Goal: Task Accomplishment & Management: Manage account settings

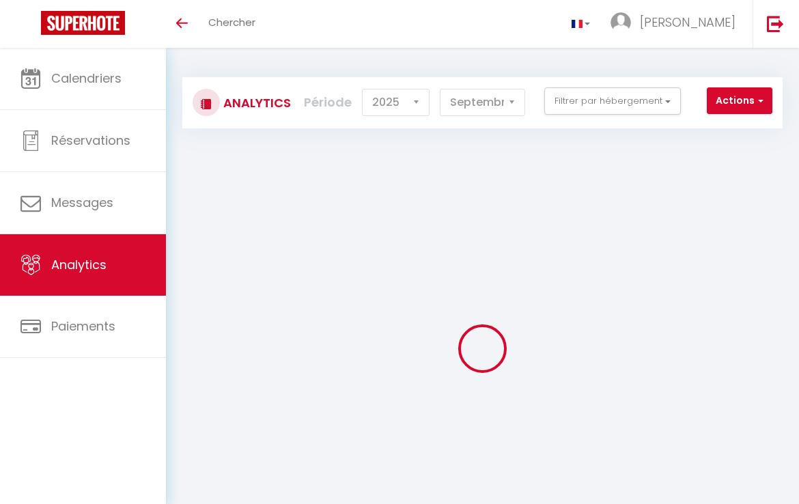
select select "2025"
select select "9"
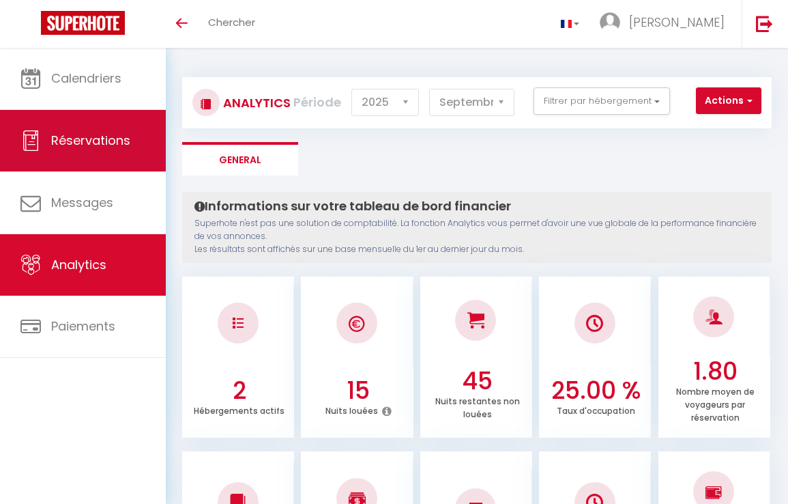
click at [75, 147] on span "Réservations" at bounding box center [90, 140] width 79 height 17
select select "not_cancelled"
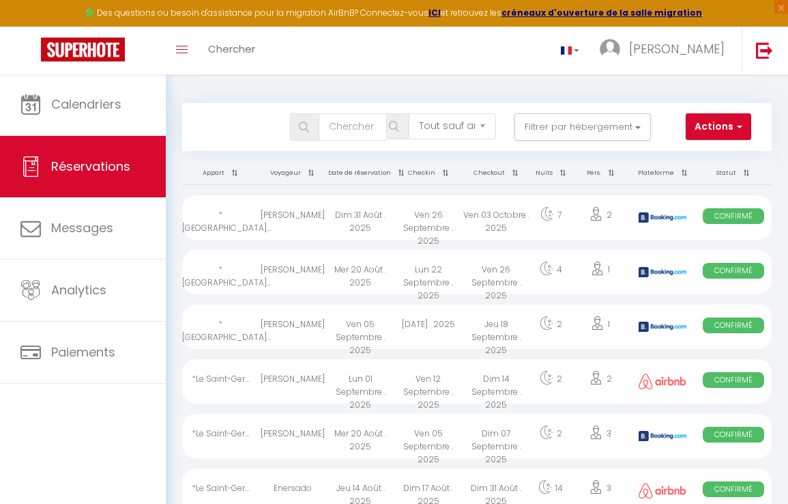
drag, startPoint x: 191, startPoint y: 322, endPoint x: 461, endPoint y: 328, distance: 269.6
click at [464, 328] on tr "*[GEOGRAPHIC_DATA]... [PERSON_NAME] [DATE] . 2025 [DATE] . 2025 [DATE] . 2025 2…" at bounding box center [477, 325] width 590 height 55
select select "OK"
select select "KO"
select select "0"
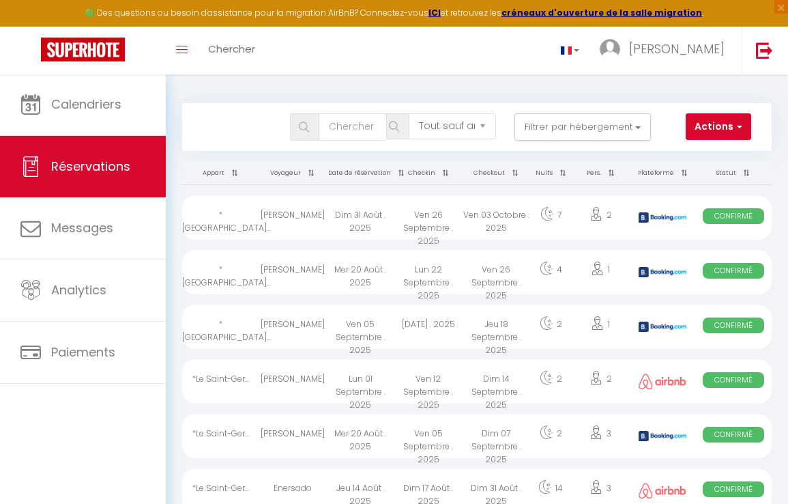
select select "0"
select select "1"
select select
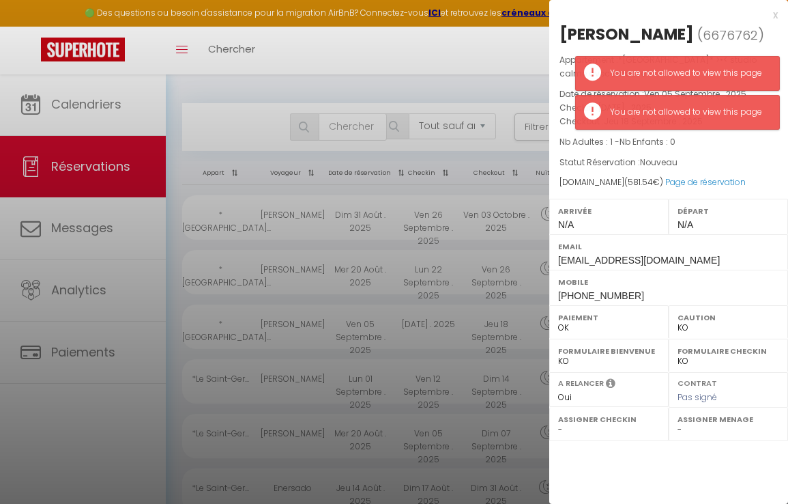
click at [710, 152] on div "Appartement : *[GEOGRAPHIC_DATA]* >•< studio calme avec terrasse Date de réserv…" at bounding box center [668, 121] width 239 height 136
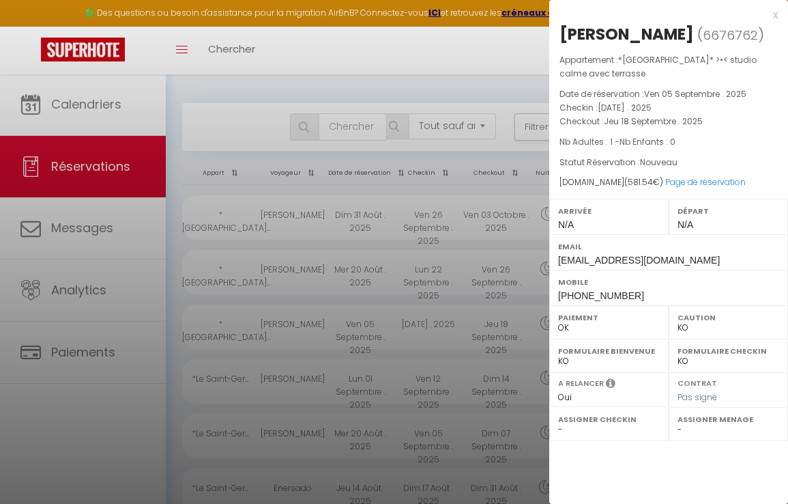
drag, startPoint x: 560, startPoint y: 35, endPoint x: 590, endPoint y: 77, distance: 51.3
click at [596, 77] on div "[PERSON_NAME] ( 6676762 ) Appartement : *[GEOGRAPHIC_DATA]* >•< studio calme av…" at bounding box center [668, 164] width 239 height 282
drag, startPoint x: 562, startPoint y: 33, endPoint x: 608, endPoint y: 188, distance: 161.5
click at [608, 188] on div "[PERSON_NAME] ( 6676762 ) Appartement : *[GEOGRAPHIC_DATA]* >•< studio calme av…" at bounding box center [668, 164] width 239 height 282
click at [775, 12] on div "x" at bounding box center [663, 15] width 229 height 16
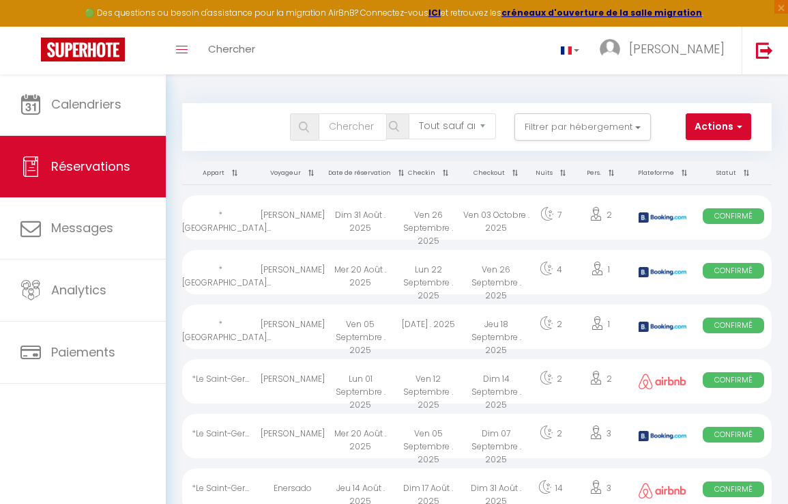
click at [427, 272] on div "Lun 22 Septembre . 2025" at bounding box center [428, 272] width 68 height 44
select select
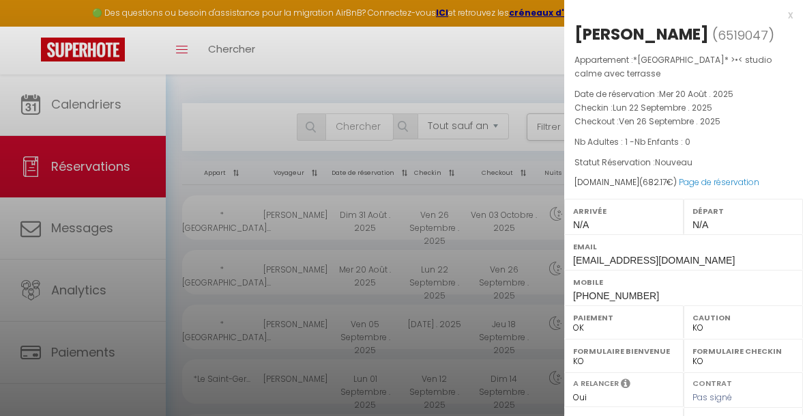
click at [779, 16] on div "x" at bounding box center [678, 15] width 229 height 16
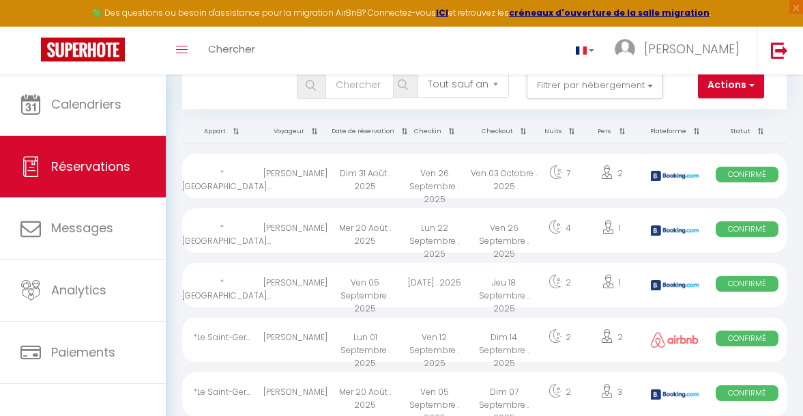
scroll to position [43, 0]
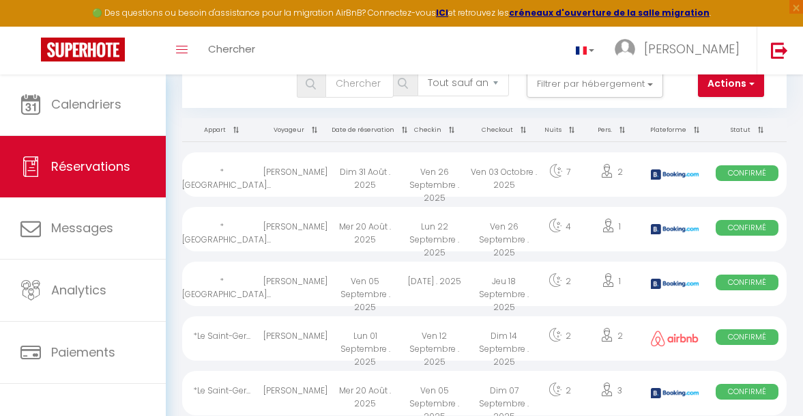
click at [445, 186] on div "Ven 26 Septembre . 2025" at bounding box center [435, 174] width 70 height 44
select select
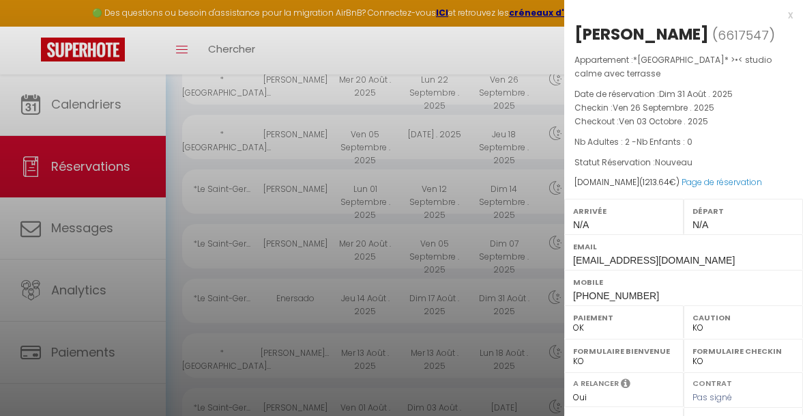
scroll to position [0, 0]
click at [543, 51] on div at bounding box center [401, 208] width 803 height 416
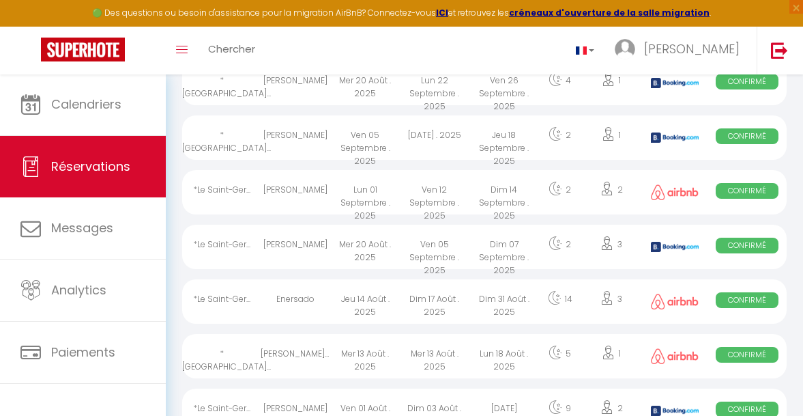
scroll to position [189, 0]
drag, startPoint x: 188, startPoint y: 299, endPoint x: 748, endPoint y: 296, distance: 560.3
click at [752, 296] on tr "*Le Saint-Ger... Enersado [DATE] [DATE] [DATE] 14 3 Confirmé" at bounding box center [484, 299] width 605 height 55
select select
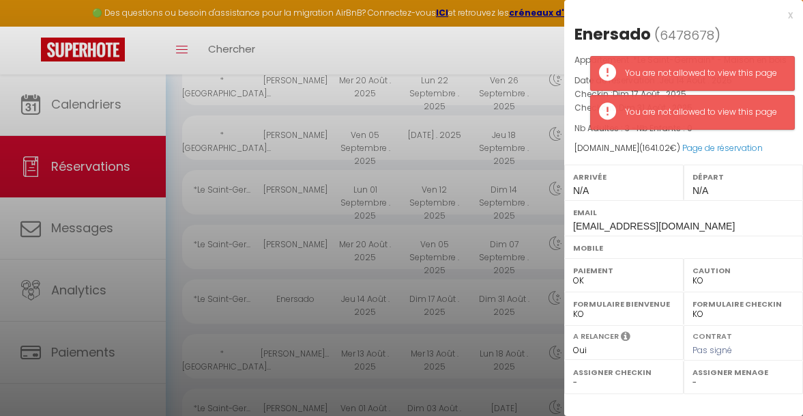
click at [788, 16] on div "x" at bounding box center [678, 15] width 229 height 16
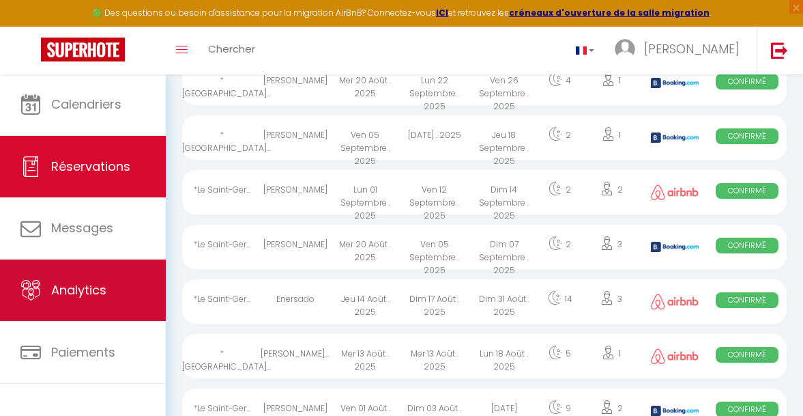
click at [130, 291] on link "Analytics" at bounding box center [83, 289] width 166 height 61
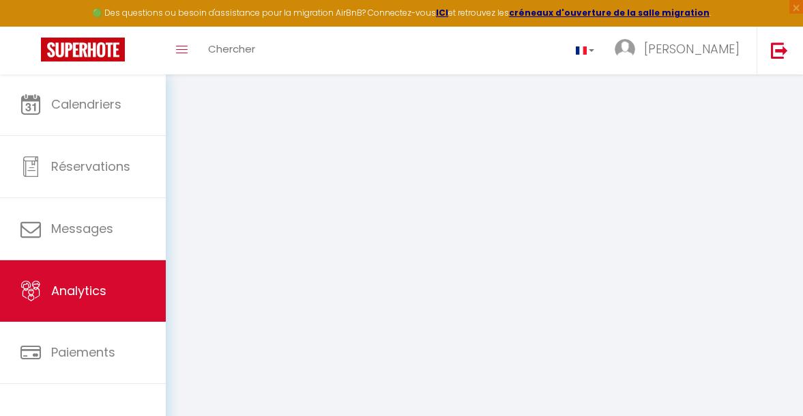
select select "2025"
select select "9"
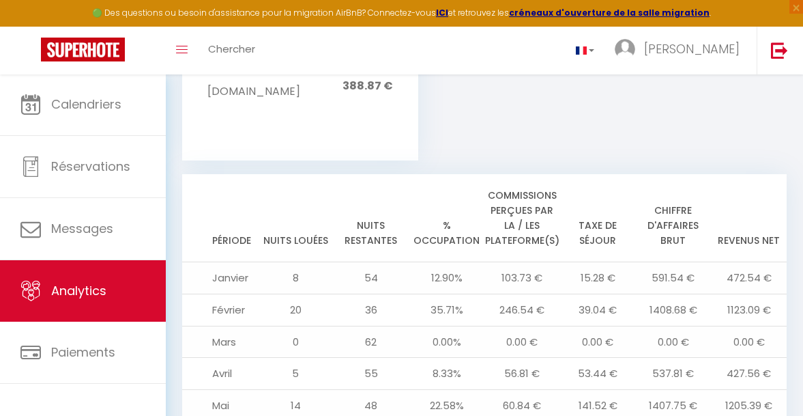
scroll to position [1511, 0]
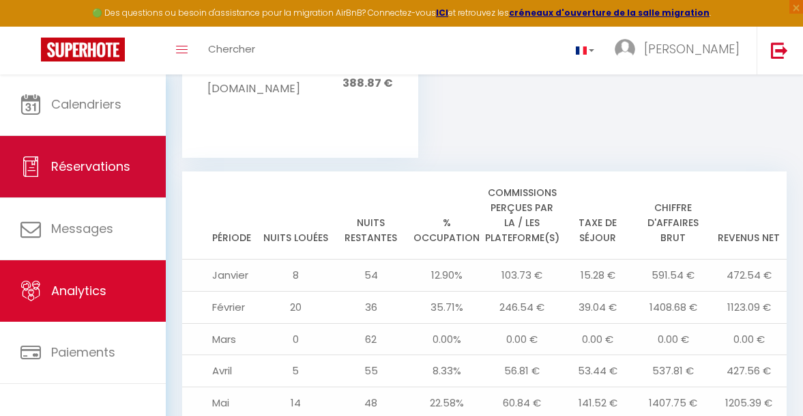
click at [104, 159] on span "Réservations" at bounding box center [90, 166] width 79 height 17
select select "not_cancelled"
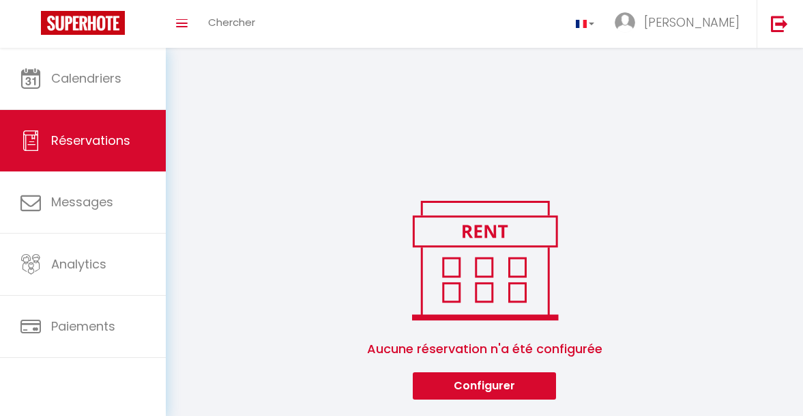
scroll to position [217, 0]
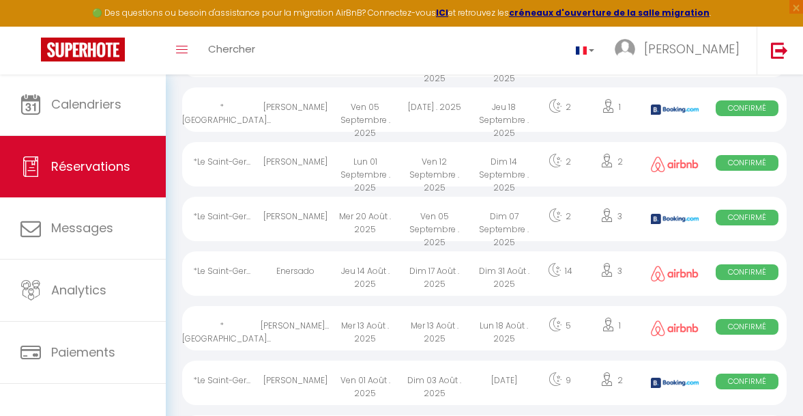
drag, startPoint x: 184, startPoint y: 105, endPoint x: 622, endPoint y: 124, distance: 437.9
click at [623, 123] on tr "*[GEOGRAPHIC_DATA]... [PERSON_NAME] [DATE] . 2025 [DATE] . 2025 [DATE] . 2025 2…" at bounding box center [484, 108] width 605 height 55
select select "OK"
select select "KO"
select select "0"
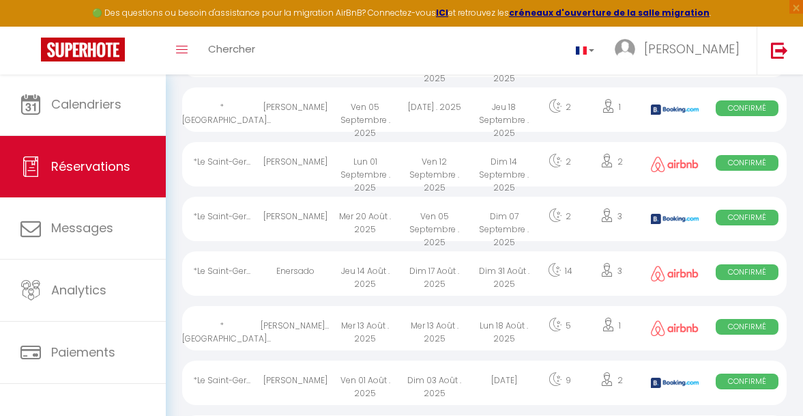
select select "0"
select select "1"
select select
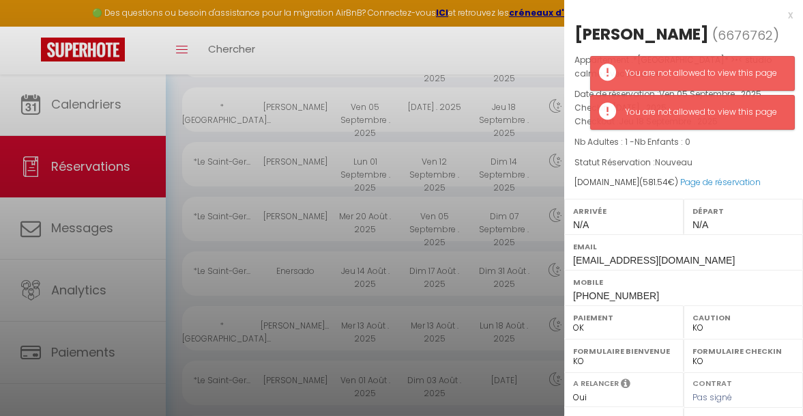
scroll to position [214, 0]
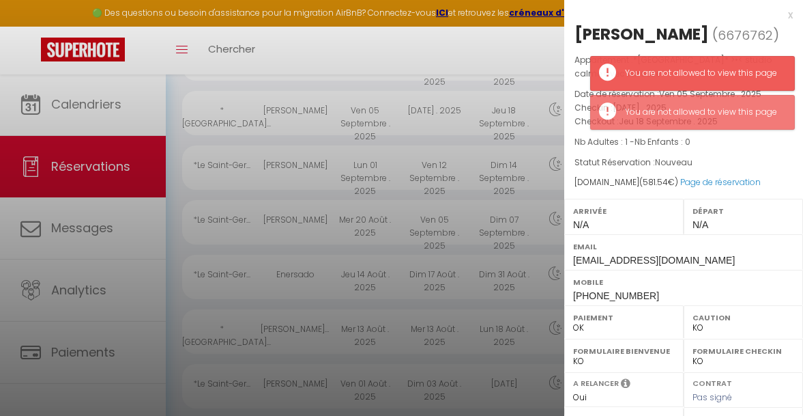
click at [381, 56] on div at bounding box center [401, 208] width 803 height 416
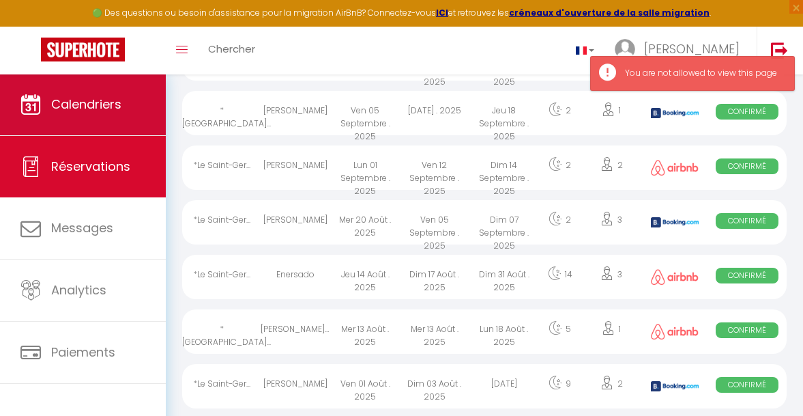
click at [105, 108] on span "Calendriers" at bounding box center [86, 104] width 70 height 17
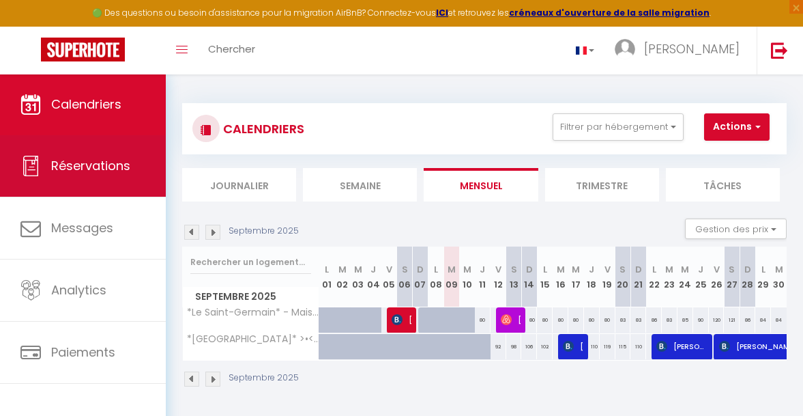
click at [61, 169] on span "Réservations" at bounding box center [90, 165] width 79 height 17
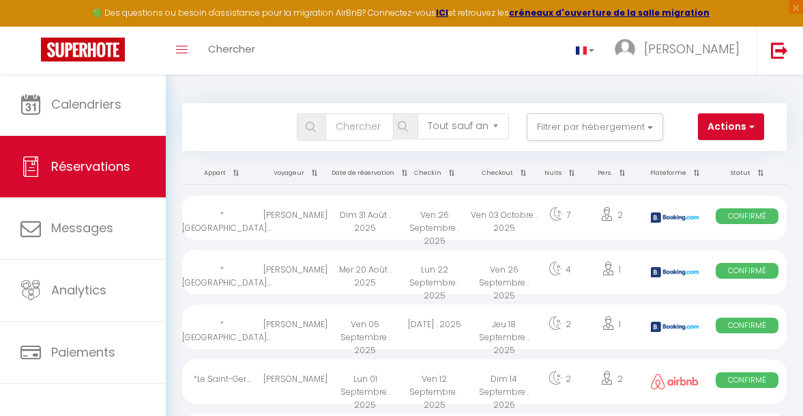
drag, startPoint x: 180, startPoint y: 207, endPoint x: 760, endPoint y: 343, distance: 595.3
click at [751, 328] on span "Confirmé" at bounding box center [747, 325] width 63 height 16
select select "OK"
select select "KO"
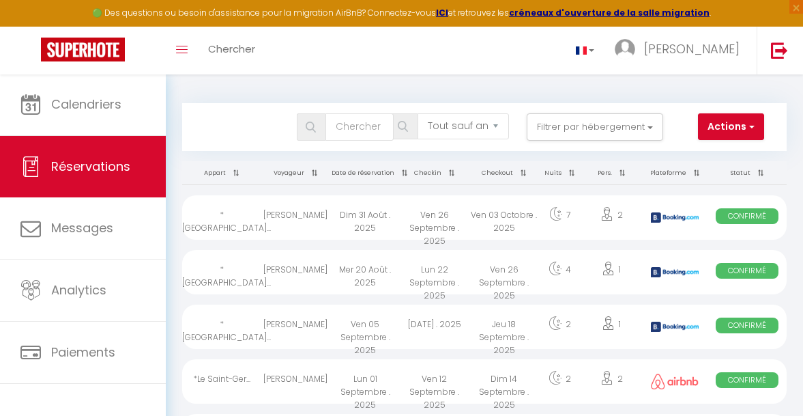
select select "0"
select select "1"
select select
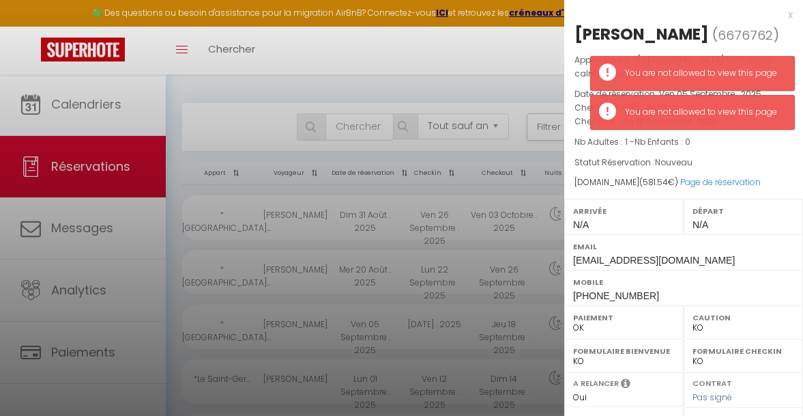
click at [518, 43] on div at bounding box center [401, 208] width 803 height 416
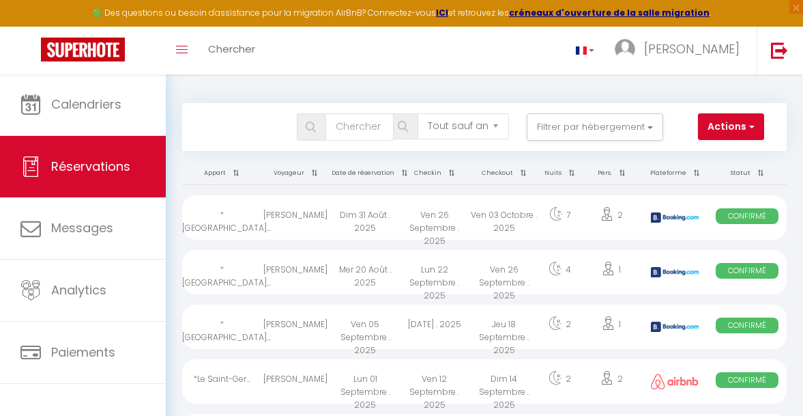
click at [737, 217] on span "Confirmé" at bounding box center [747, 216] width 63 height 16
select select
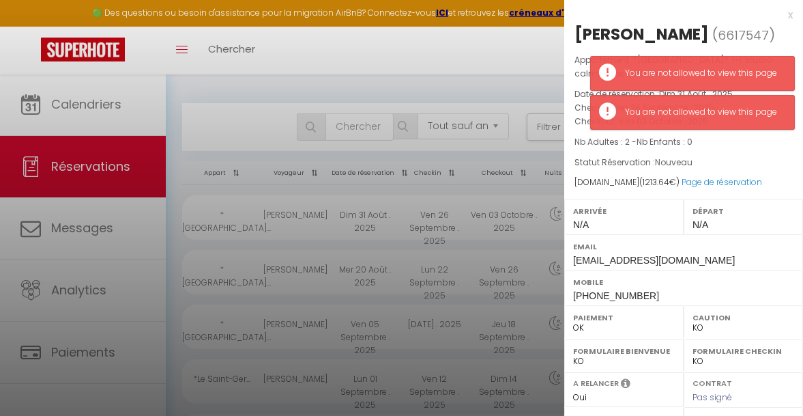
click at [715, 150] on div "Appartement : *[GEOGRAPHIC_DATA]* >•< studio calme avec terrasse Date de réserv…" at bounding box center [683, 121] width 239 height 136
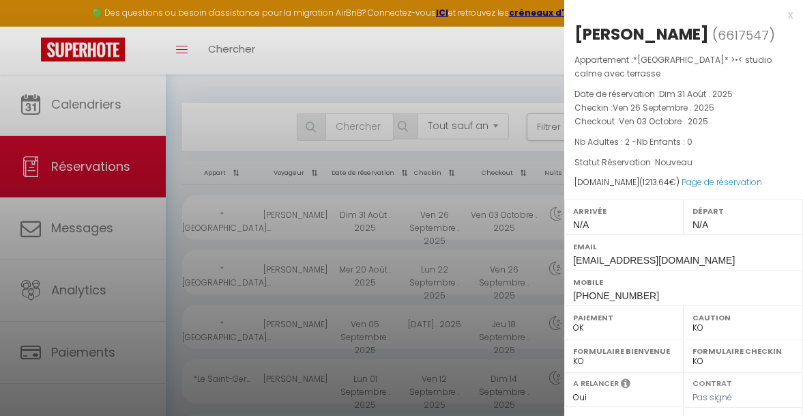
drag, startPoint x: 575, startPoint y: 35, endPoint x: 689, endPoint y: 147, distance: 159.3
click at [688, 147] on div "[PERSON_NAME] ( 6617547 ) Appartement : *[GEOGRAPHIC_DATA]* >•< studio calme av…" at bounding box center [683, 164] width 239 height 282
click at [690, 117] on span "Ven 03 Octobre . 2025" at bounding box center [663, 121] width 89 height 12
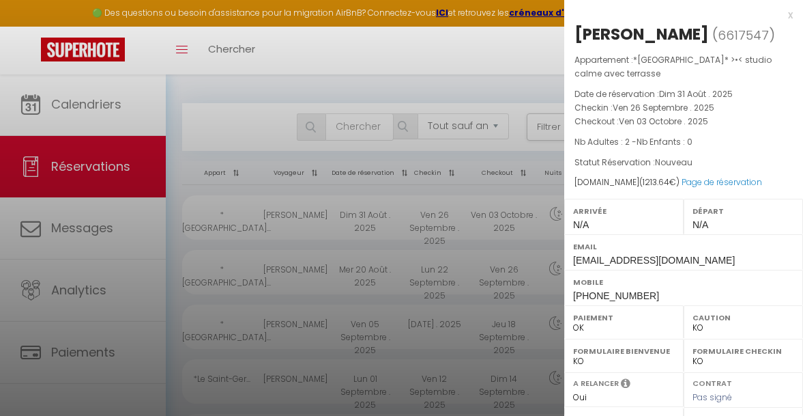
click at [575, 61] on p "Appartement : *[GEOGRAPHIC_DATA]* >•< studio calme avec terrasse" at bounding box center [684, 66] width 218 height 27
drag, startPoint x: 575, startPoint y: 61, endPoint x: 700, endPoint y: 118, distance: 138.0
click at [700, 118] on div "Appartement : *[GEOGRAPHIC_DATA]* >•< studio calme avec terrasse Date de réserv…" at bounding box center [683, 121] width 239 height 136
click at [700, 117] on span "Ven 03 Octobre . 2025" at bounding box center [663, 121] width 89 height 12
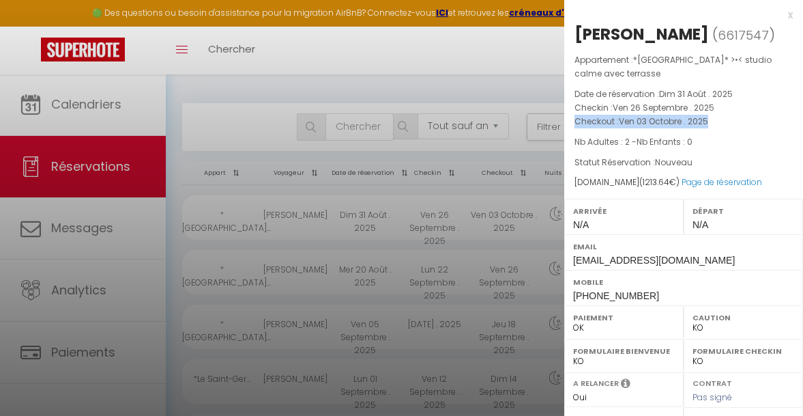
click at [700, 117] on span "Ven 03 Octobre . 2025" at bounding box center [663, 121] width 89 height 12
click at [605, 63] on p "Appartement : *[GEOGRAPHIC_DATA]* >•< studio calme avec terrasse" at bounding box center [684, 66] width 218 height 27
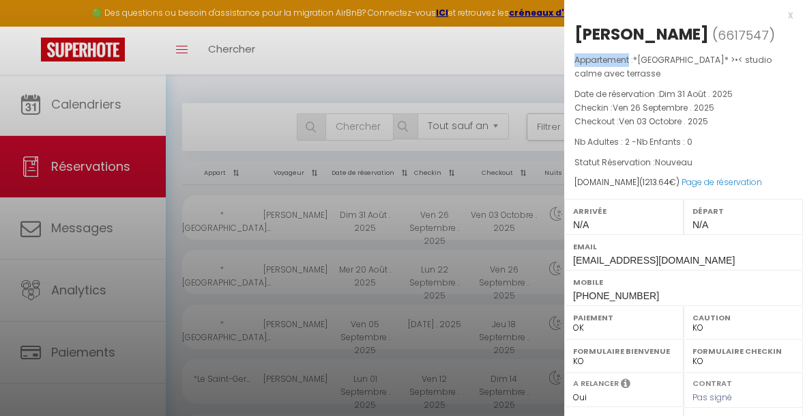
click at [605, 63] on p "Appartement : *[GEOGRAPHIC_DATA]* >•< studio calme avec terrasse" at bounding box center [684, 66] width 218 height 27
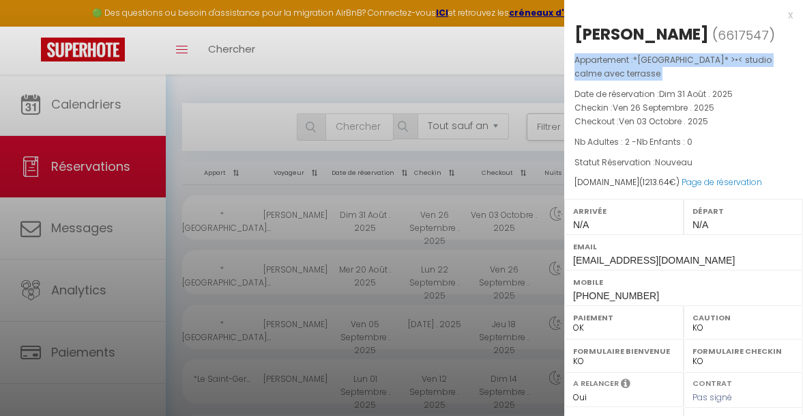
click at [605, 63] on p "Appartement : *[GEOGRAPHIC_DATA]* >•< studio calme avec terrasse" at bounding box center [684, 66] width 218 height 27
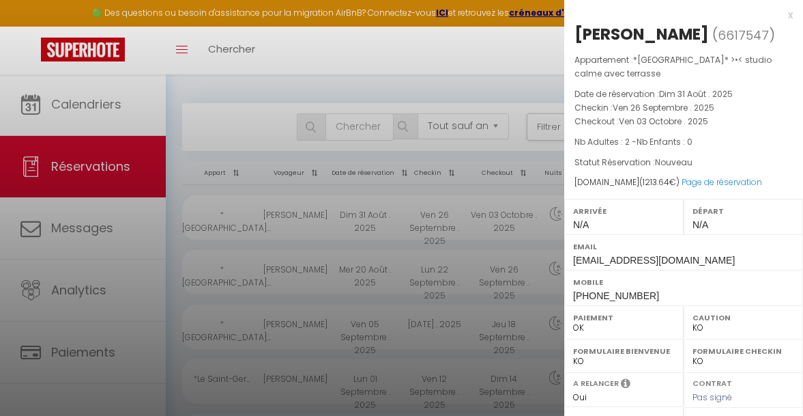
drag, startPoint x: 577, startPoint y: 33, endPoint x: 665, endPoint y: 208, distance: 195.6
click at [665, 208] on div "[PERSON_NAME] ( 6617547 ) Appartement : *[GEOGRAPHIC_DATA]* >•< studio calme av…" at bounding box center [683, 164] width 239 height 282
click at [695, 178] on link "Page de réservation" at bounding box center [722, 182] width 81 height 12
click at [476, 61] on div at bounding box center [401, 208] width 803 height 416
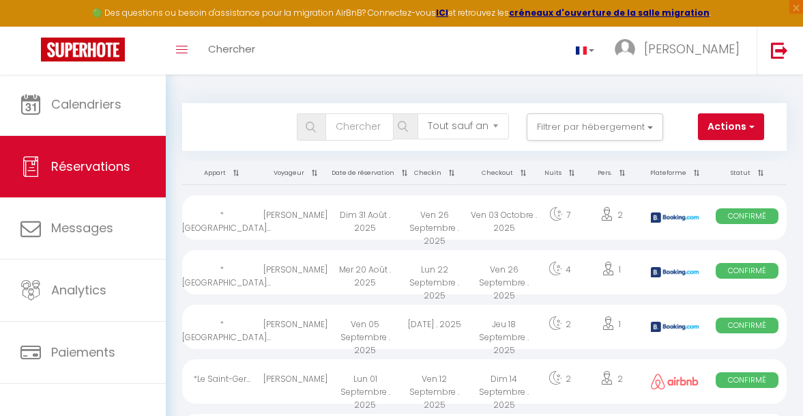
click at [429, 169] on th "Checkin" at bounding box center [435, 173] width 70 height 24
click at [437, 175] on th "Checkin" at bounding box center [435, 173] width 70 height 24
click at [437, 169] on th "Checkin" at bounding box center [435, 173] width 70 height 24
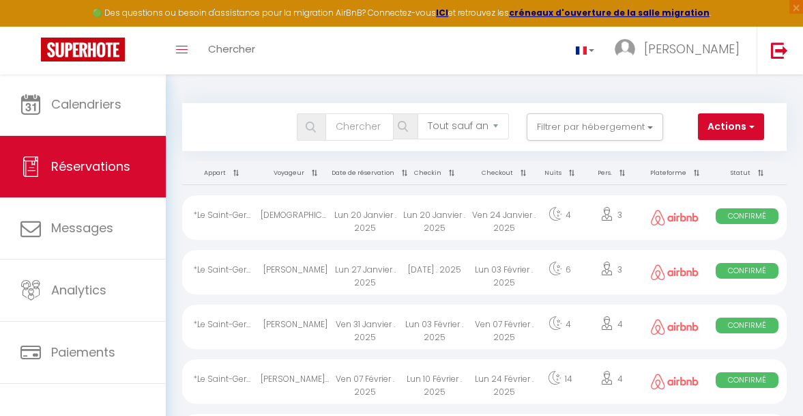
click at [437, 169] on th "Checkin" at bounding box center [435, 173] width 70 height 24
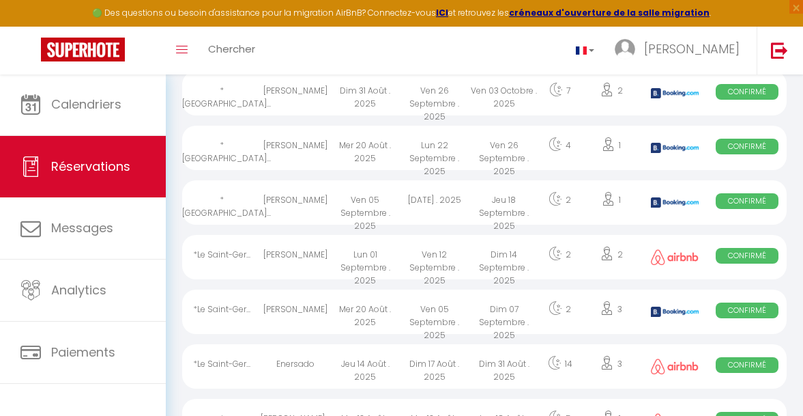
scroll to position [125, 0]
click at [439, 272] on div "Ven 12 Septembre . 2025" at bounding box center [435, 256] width 70 height 44
select select "OK"
select select
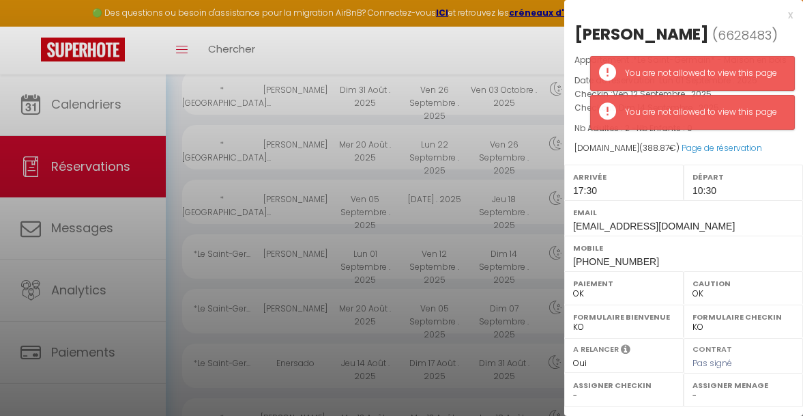
click at [773, 141] on div "Appartement : *Le Saint-Germain* - Maison en bois Date de réservation : [DATE] …" at bounding box center [683, 104] width 239 height 102
click at [727, 13] on div "x" at bounding box center [678, 15] width 229 height 16
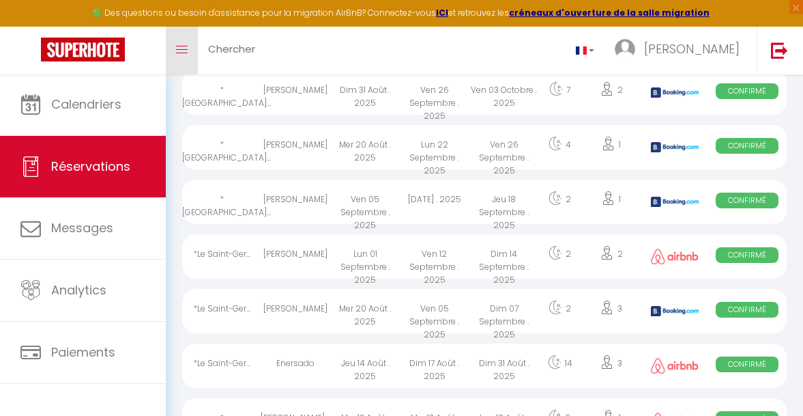
click at [186, 57] on link "Toggle menubar" at bounding box center [182, 51] width 32 height 48
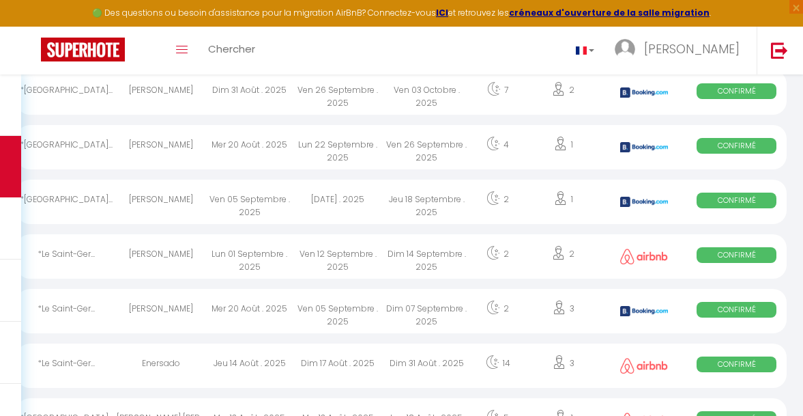
drag, startPoint x: 40, startPoint y: 145, endPoint x: 167, endPoint y: 164, distance: 129.0
click at [167, 164] on tr "*[GEOGRAPHIC_DATA]... [PERSON_NAME] [DATE] [DATE] . 2025 [DATE] . 2025 4 1 Conf…" at bounding box center [401, 145] width 771 height 55
select select "KO"
select select "0"
select select
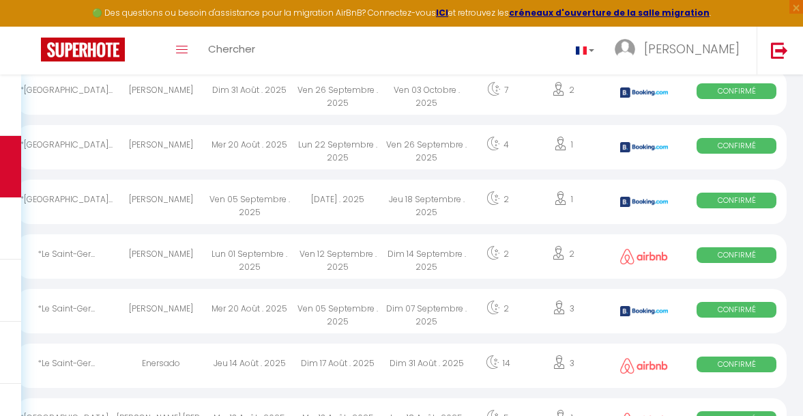
select select
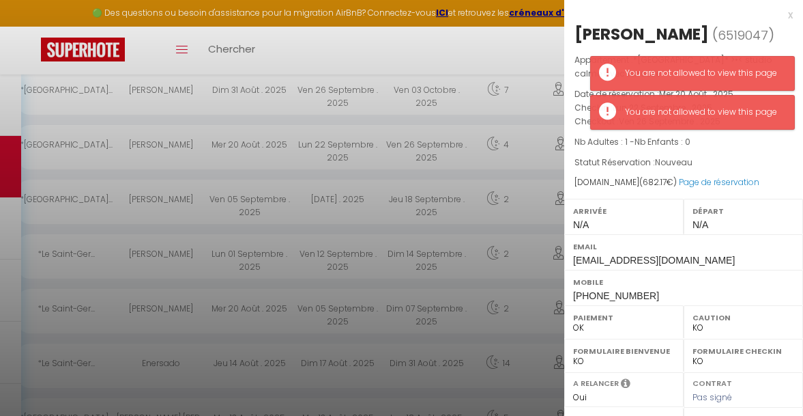
click at [778, 12] on div "x" at bounding box center [678, 15] width 229 height 16
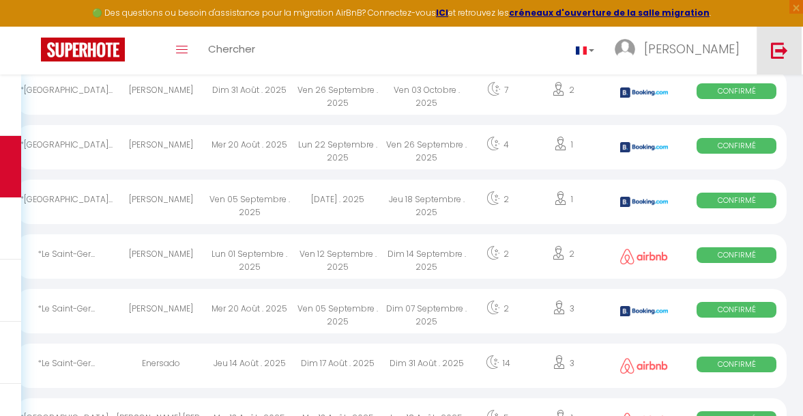
click at [779, 54] on img at bounding box center [779, 50] width 17 height 17
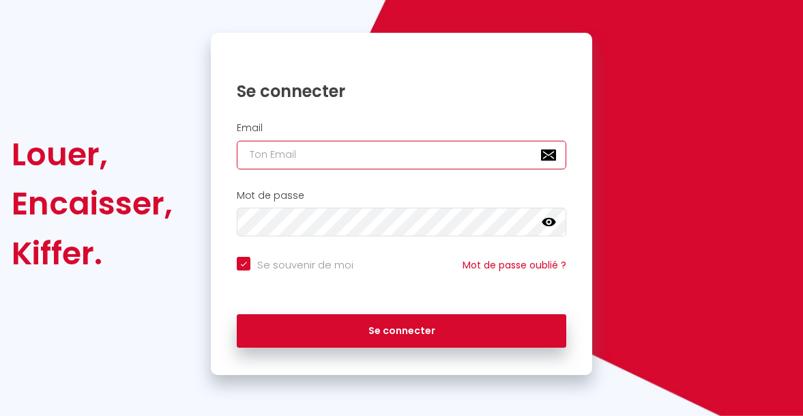
checkbox input "true"
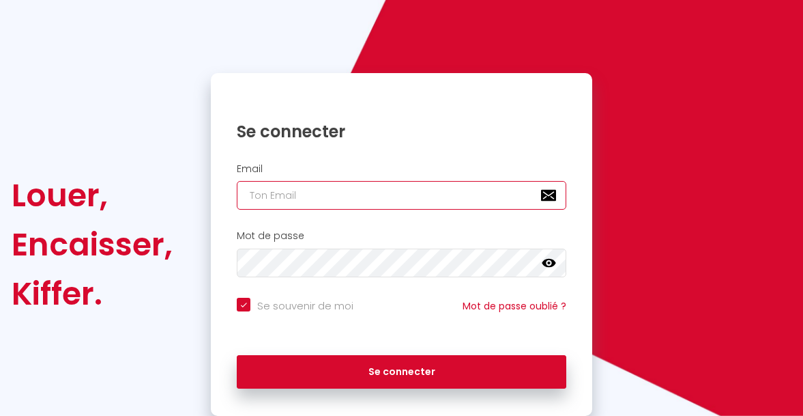
type input "[PERSON_NAME][EMAIL_ADDRESS][DOMAIN_NAME]"
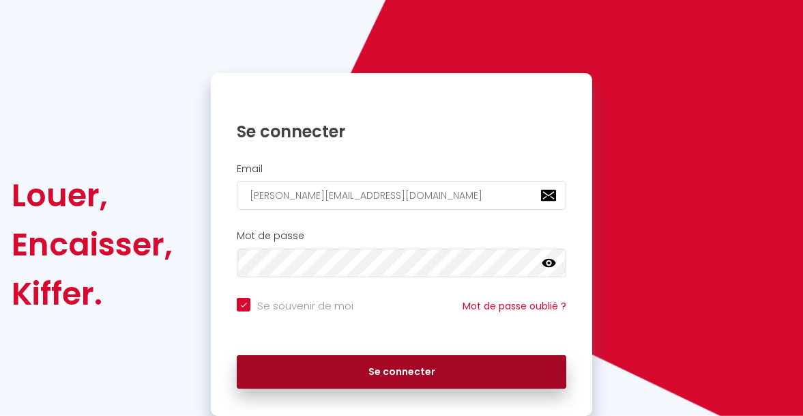
click at [417, 373] on button "Se connecter" at bounding box center [402, 372] width 330 height 34
checkbox input "true"
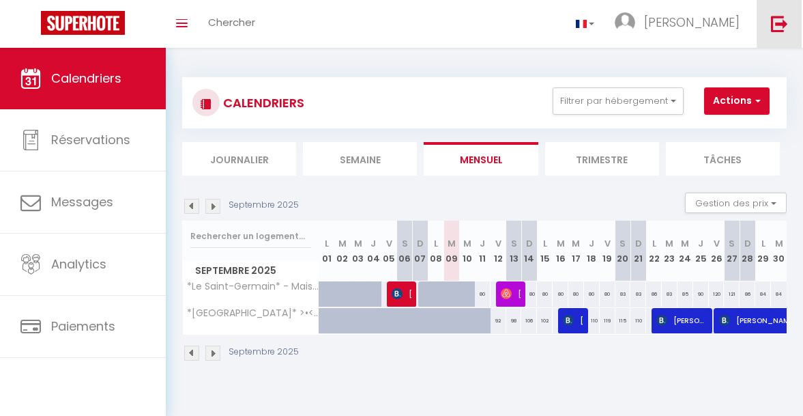
click at [783, 25] on img at bounding box center [779, 23] width 17 height 17
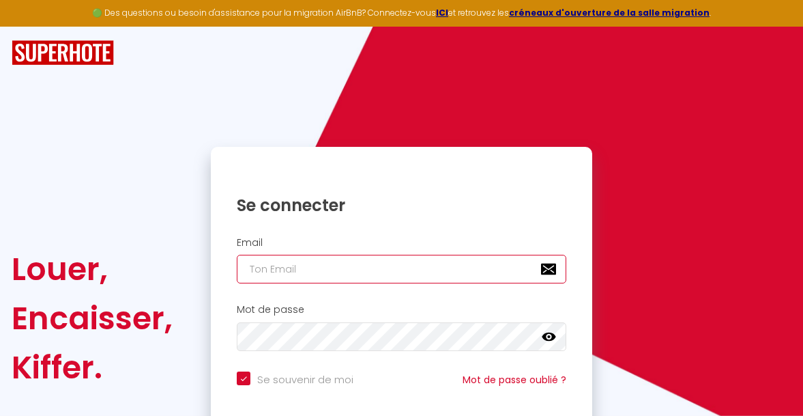
type input "[PERSON_NAME][EMAIL_ADDRESS][DOMAIN_NAME]"
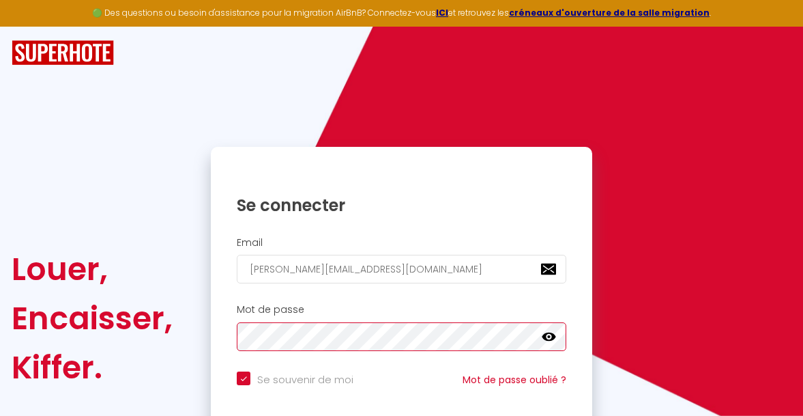
checkbox input "true"
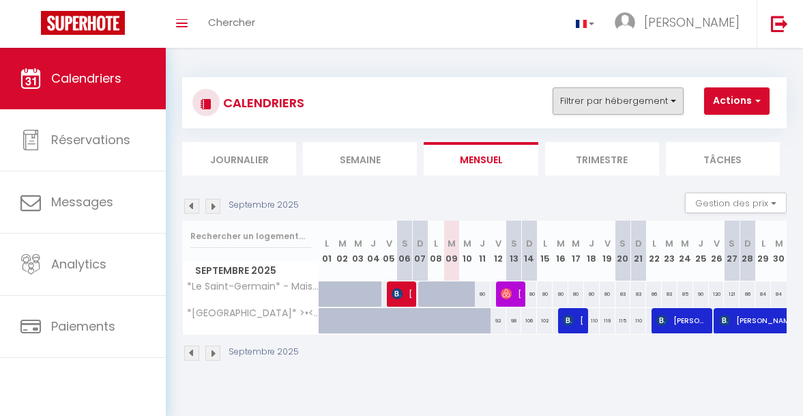
click at [676, 100] on button "Filtrer par hébergement" at bounding box center [618, 100] width 131 height 27
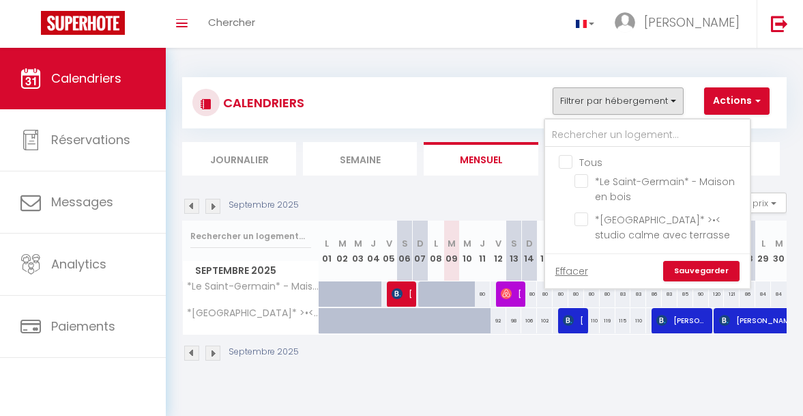
click at [566, 160] on input "Tous" at bounding box center [661, 161] width 205 height 14
checkbox input "true"
click at [719, 271] on link "Sauvegarder" at bounding box center [701, 271] width 76 height 20
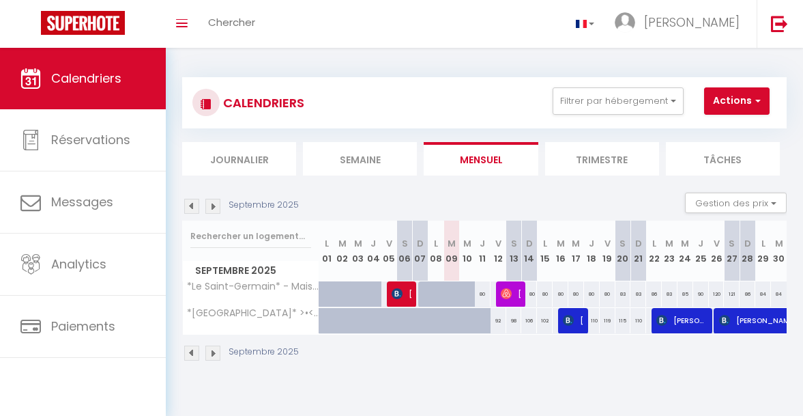
click at [736, 158] on li "Tâches" at bounding box center [723, 158] width 114 height 33
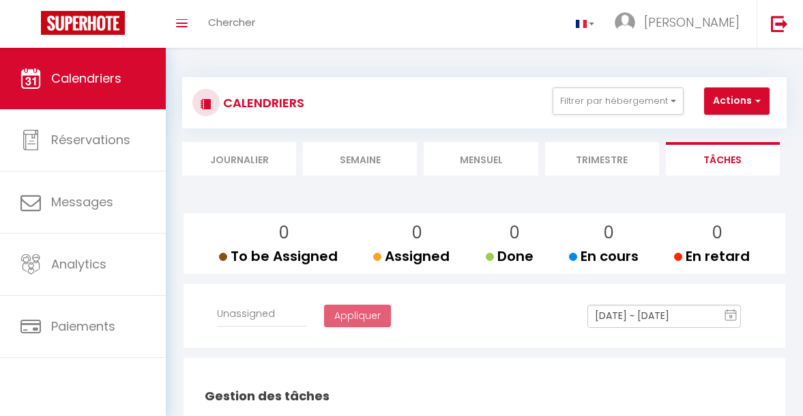
select select
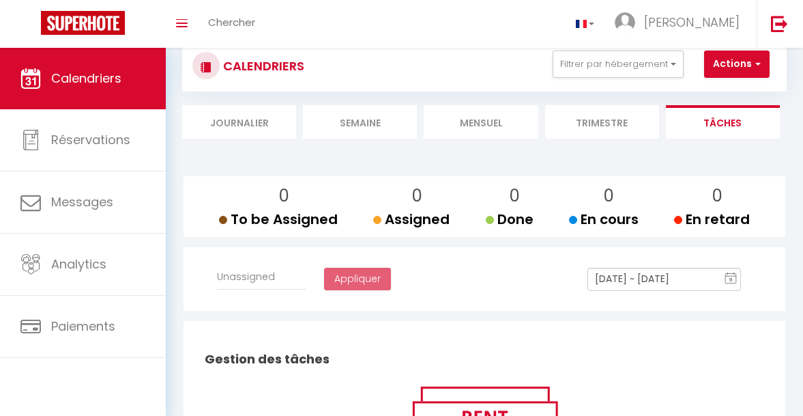
scroll to position [29, 0]
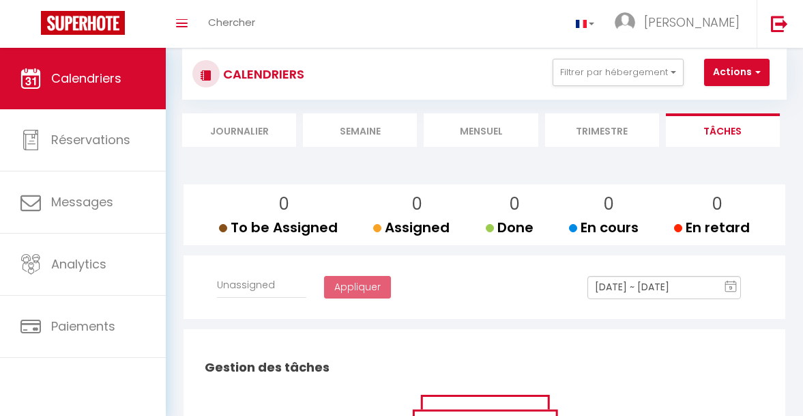
click at [598, 135] on li "Trimestre" at bounding box center [602, 129] width 114 height 33
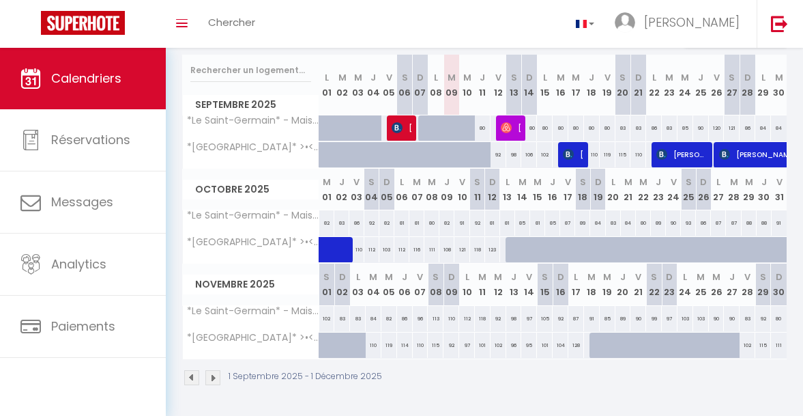
scroll to position [174, 0]
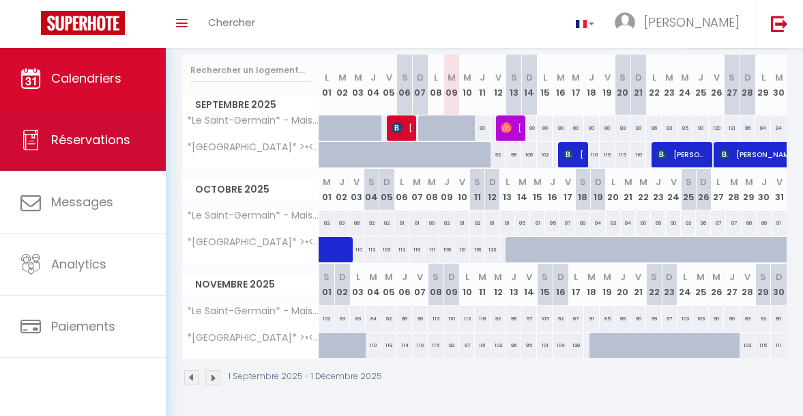
click at [40, 143] on icon at bounding box center [30, 140] width 20 height 20
select select "not_cancelled"
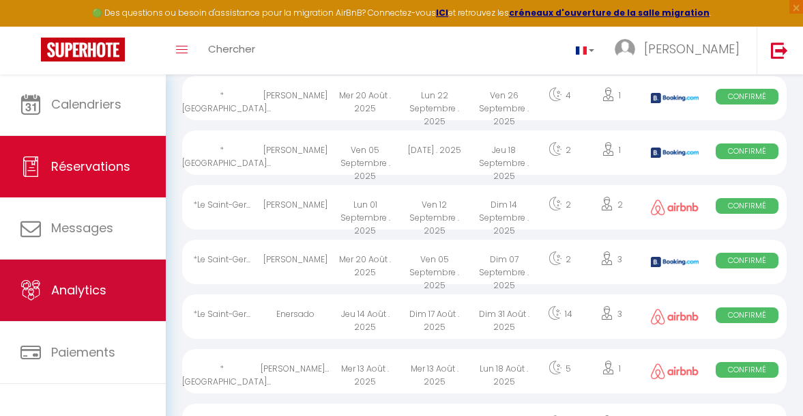
click at [105, 285] on span "Analytics" at bounding box center [78, 289] width 55 height 17
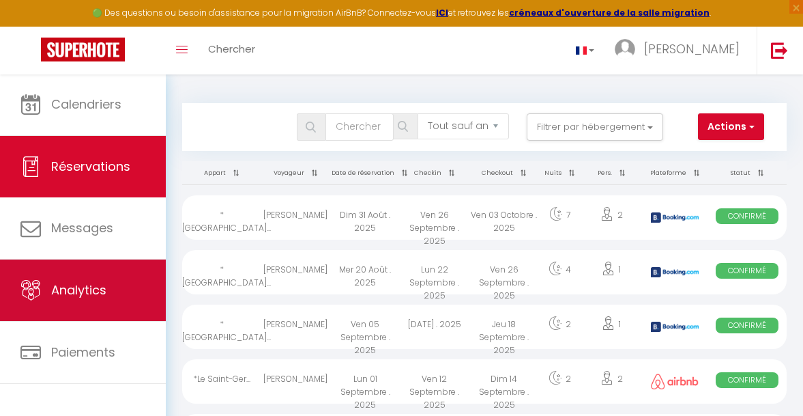
select select "2025"
select select "9"
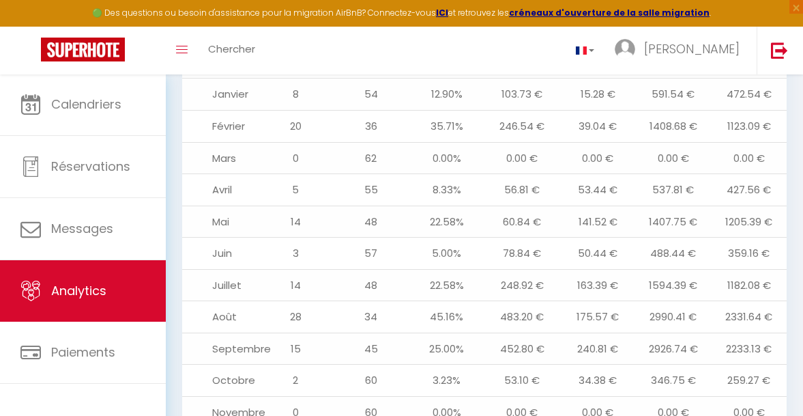
scroll to position [1695, 0]
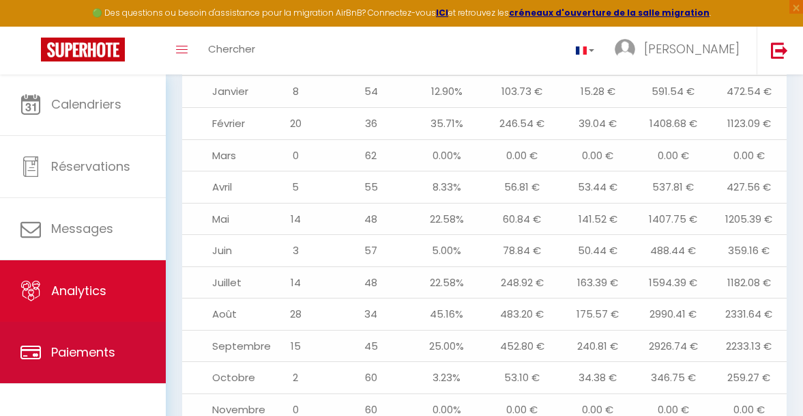
click at [115, 356] on span "Paiements" at bounding box center [83, 351] width 64 height 17
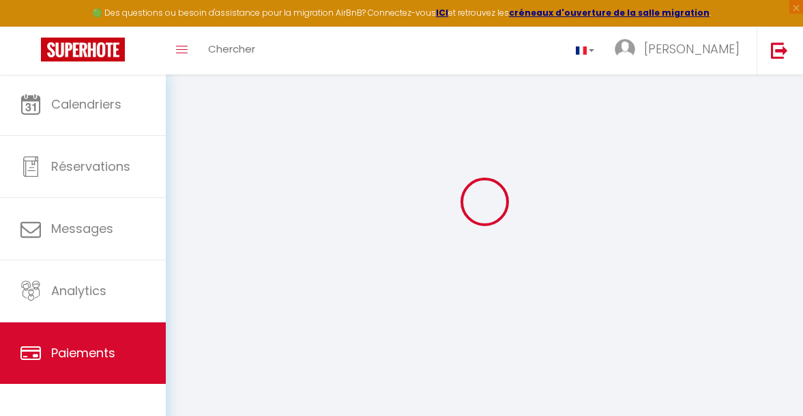
select select "2"
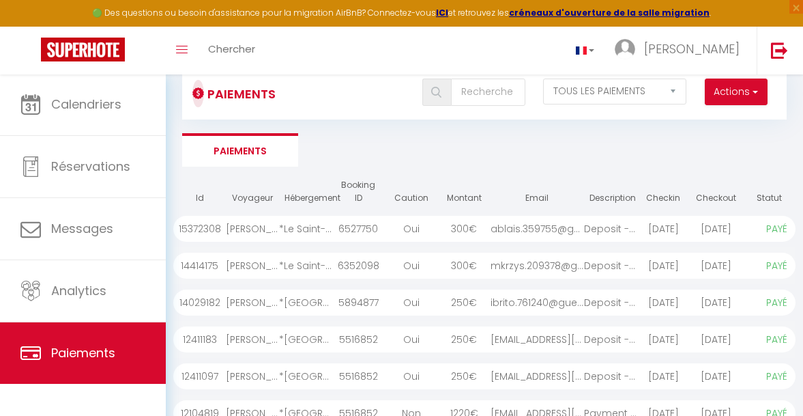
click at [200, 229] on div "15372308" at bounding box center [199, 229] width 53 height 26
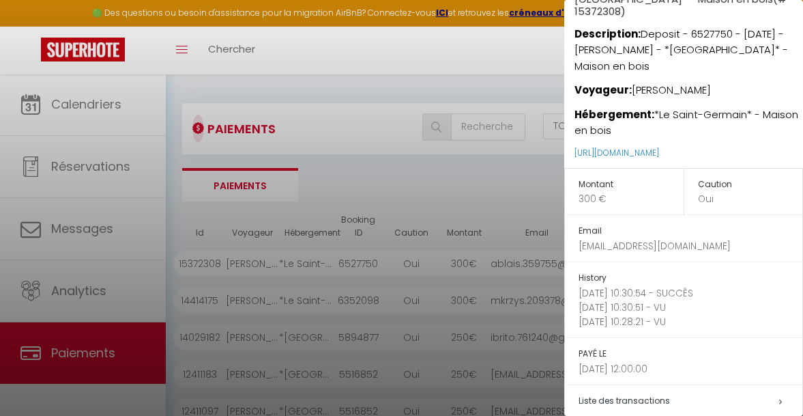
scroll to position [0, 0]
click at [97, 109] on div at bounding box center [401, 208] width 803 height 416
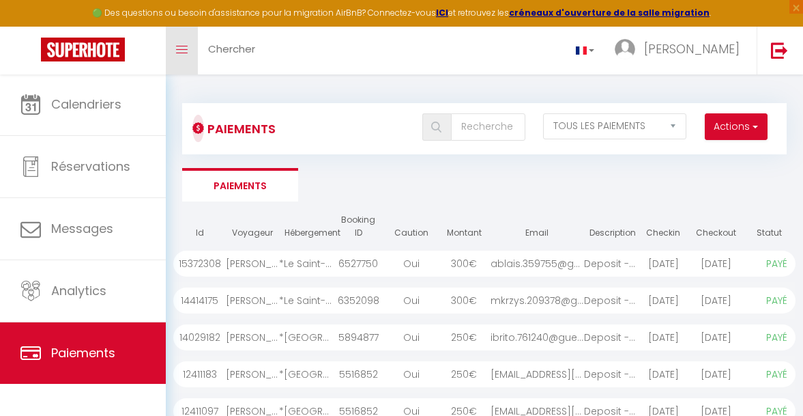
click at [180, 50] on icon "Toggle menubar" at bounding box center [182, 50] width 12 height 8
click at [180, 50] on span at bounding box center [182, 49] width 12 height 1
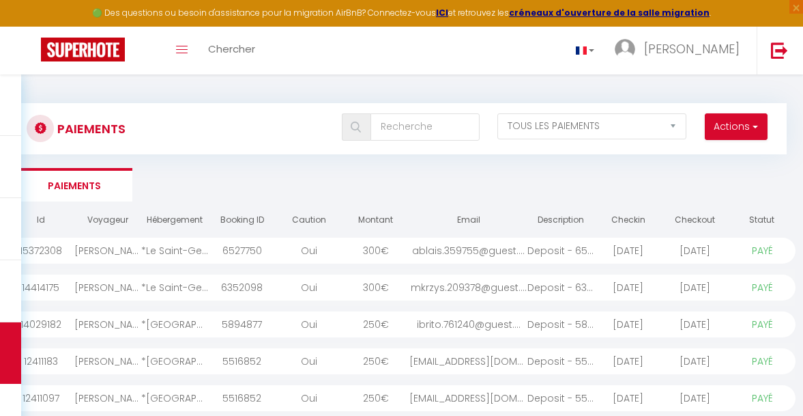
select select "2025"
select select "9"
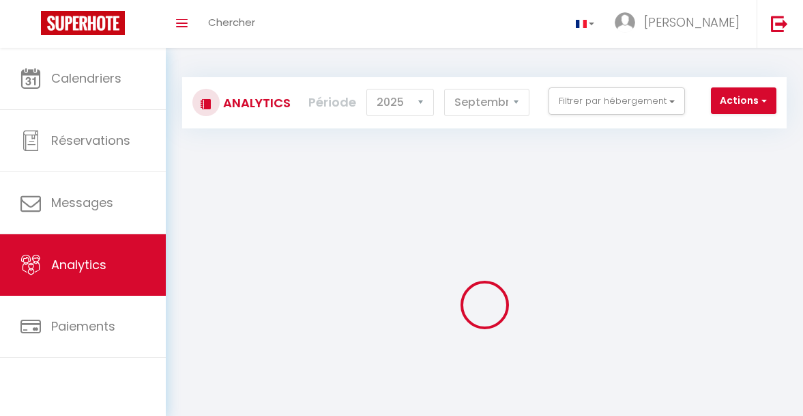
scroll to position [59, 0]
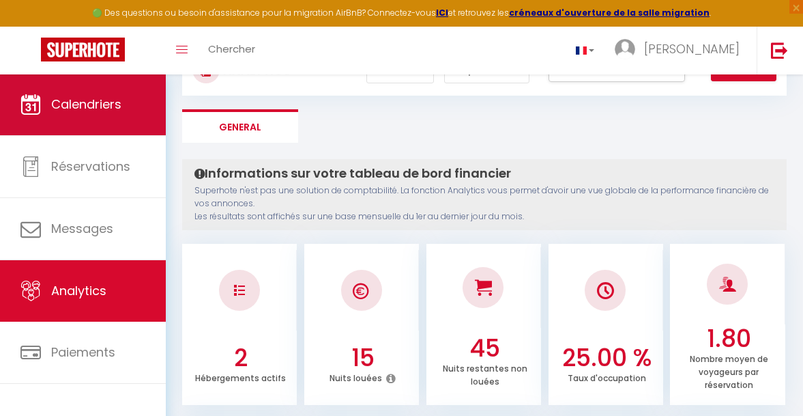
click at [93, 100] on span "Calendriers" at bounding box center [86, 104] width 70 height 17
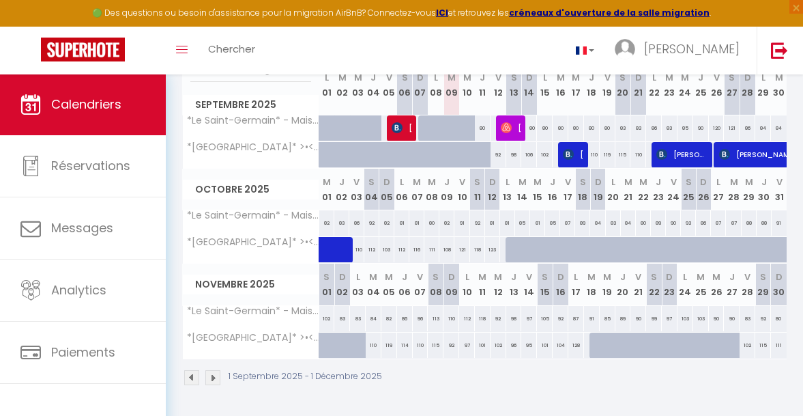
scroll to position [200, 0]
click at [565, 149] on img at bounding box center [568, 154] width 11 height 11
select select "OK"
select select "KO"
select select "0"
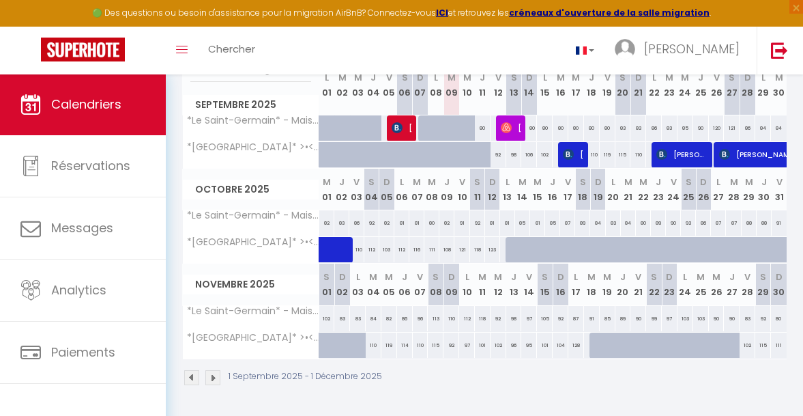
select select "0"
select select "1"
select select
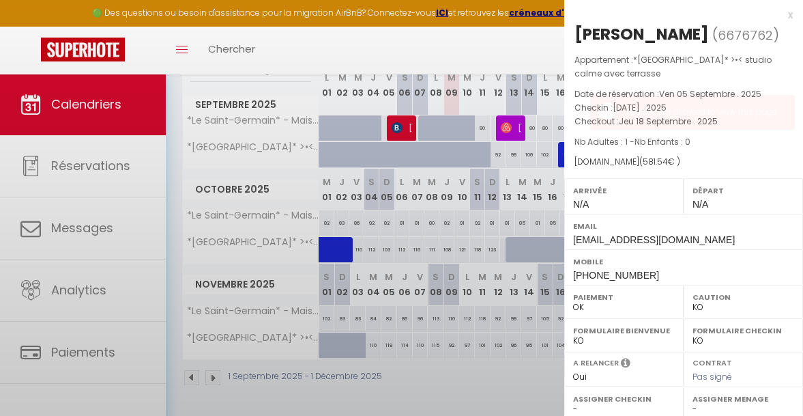
click at [565, 149] on div "Appartement : *[GEOGRAPHIC_DATA]* >•< studio calme avec terrasse Date de réserv…" at bounding box center [683, 110] width 239 height 115
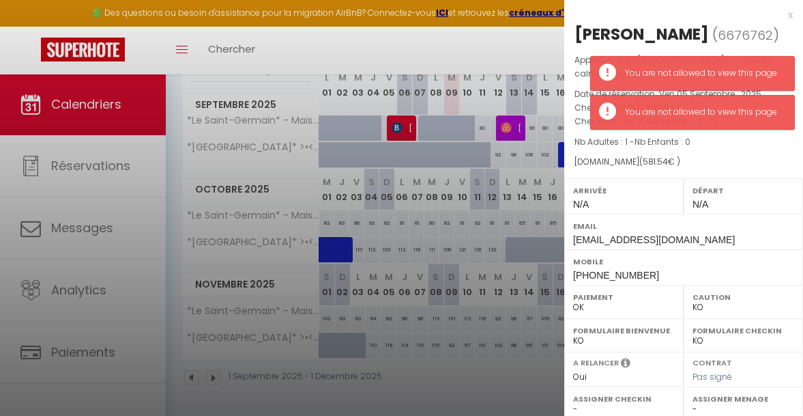
click at [542, 44] on div at bounding box center [401, 208] width 803 height 416
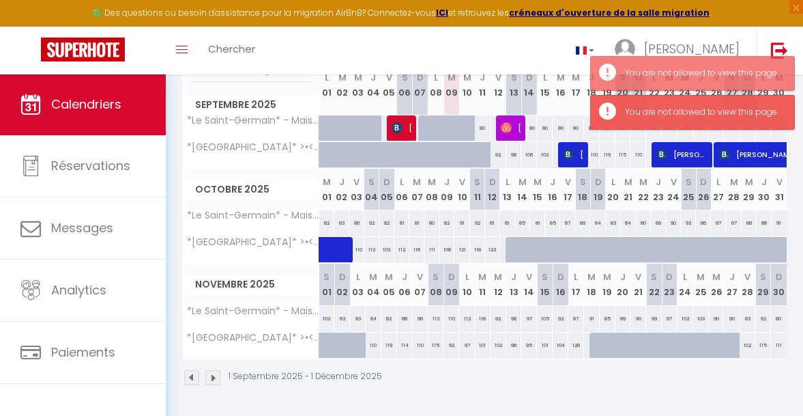
click at [670, 145] on span "[PERSON_NAME]" at bounding box center [682, 154] width 50 height 26
select select
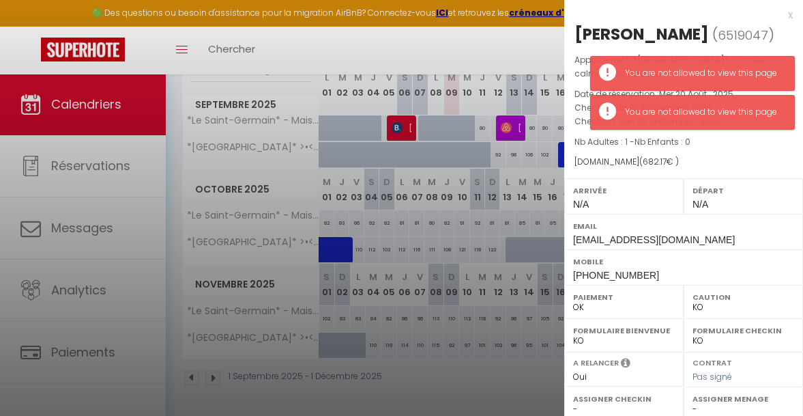
click at [545, 54] on div at bounding box center [401, 208] width 803 height 416
select select
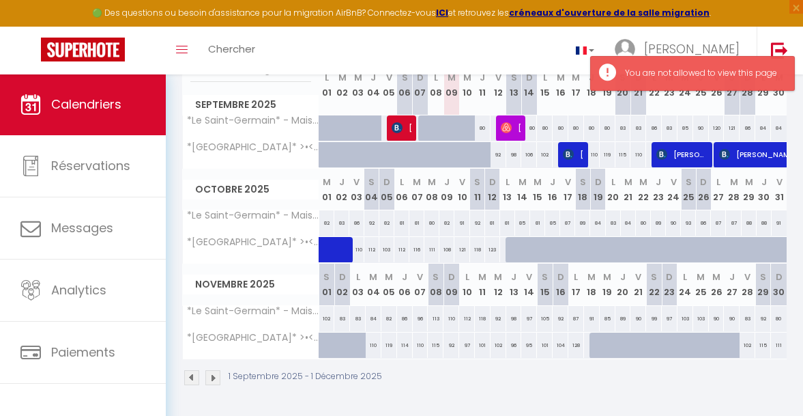
select select
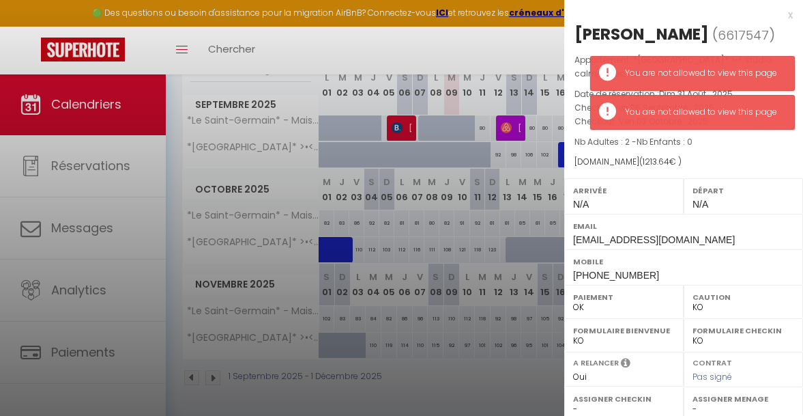
click at [532, 50] on div at bounding box center [401, 208] width 803 height 416
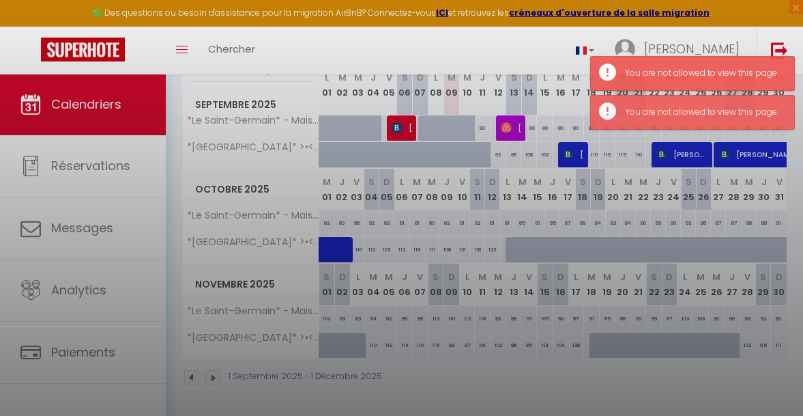
select select
click at [532, 50] on div at bounding box center [401, 208] width 803 height 416
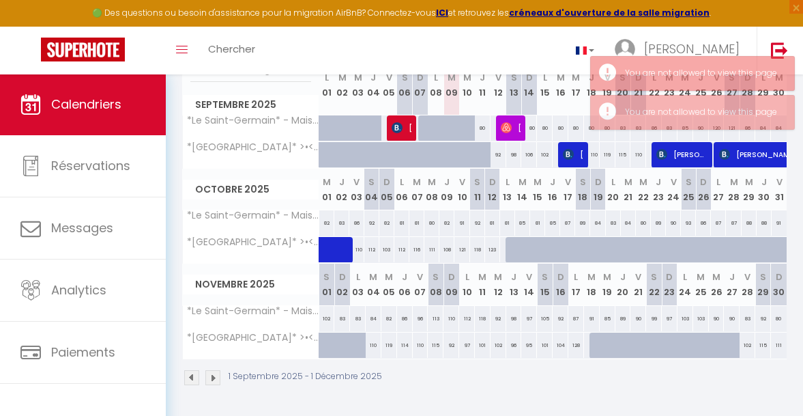
select select
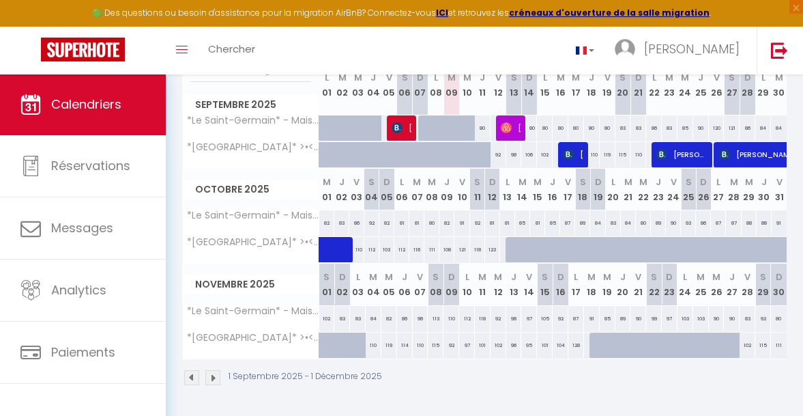
click at [508, 122] on img at bounding box center [506, 127] width 11 height 11
select select "OK"
select select
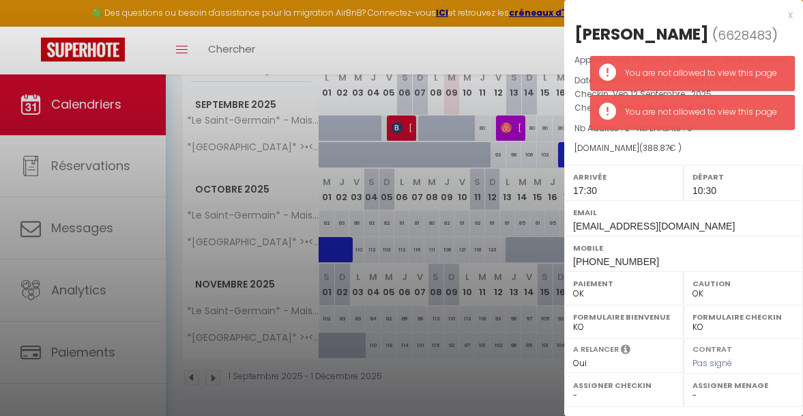
click at [405, 113] on div at bounding box center [401, 208] width 803 height 416
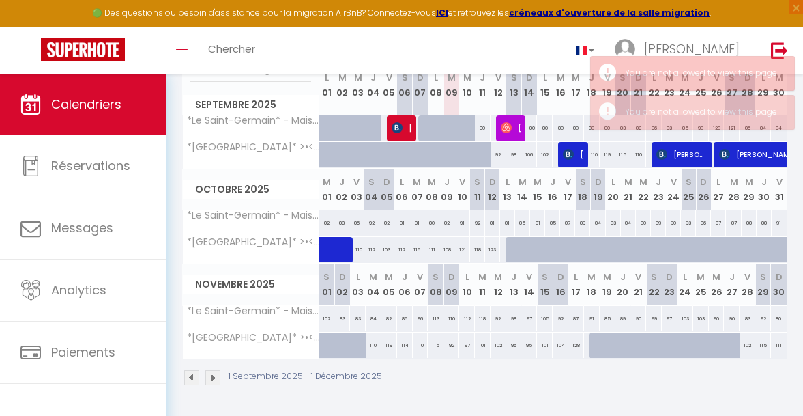
click at [405, 115] on span "[PERSON_NAME]" at bounding box center [402, 128] width 20 height 26
